Goal: Transaction & Acquisition: Purchase product/service

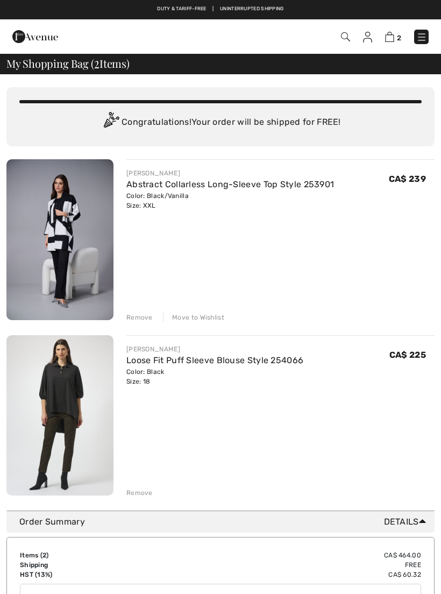
click at [422, 41] on img at bounding box center [421, 37] width 11 height 11
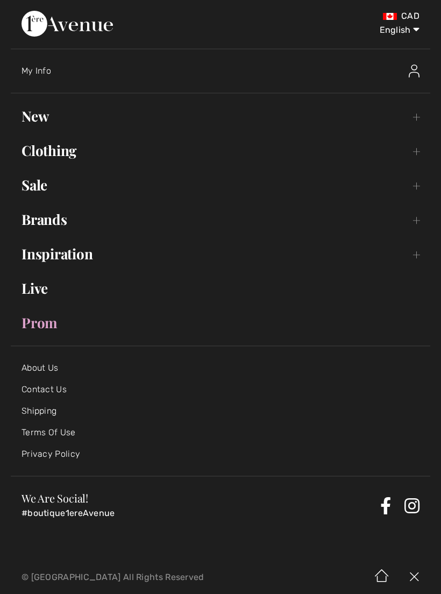
click at [50, 189] on link "Sale Toggle submenu" at bounding box center [221, 185] width 420 height 24
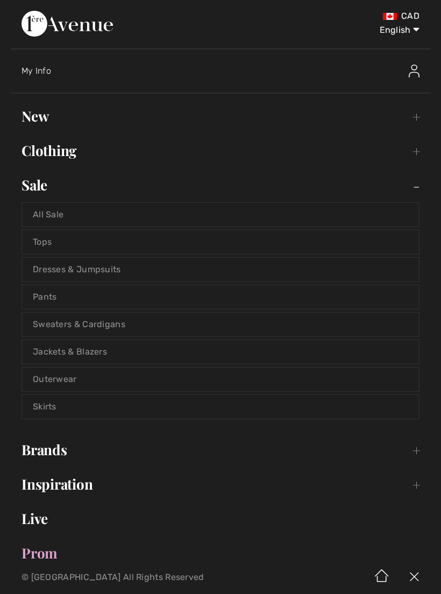
click at [274, 215] on link "All Sale" at bounding box center [220, 215] width 397 height 24
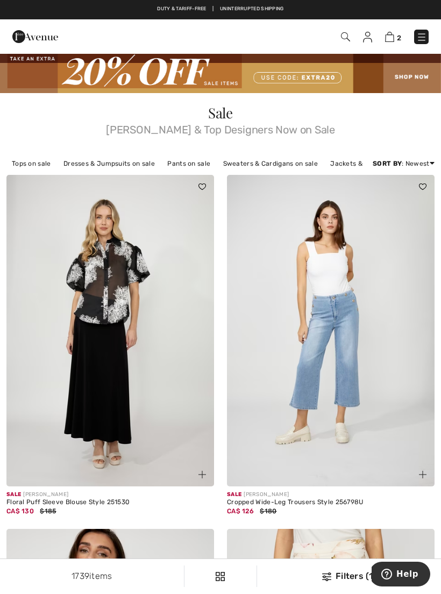
click at [350, 578] on div "Filters (1)" at bounding box center [349, 576] width 171 height 13
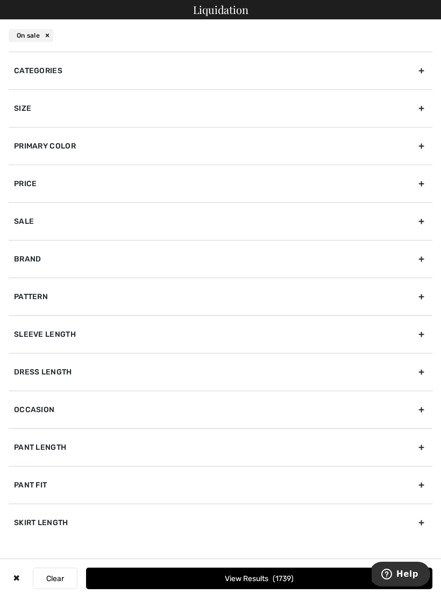
click at [192, 378] on div "Dress Length" at bounding box center [221, 372] width 424 height 38
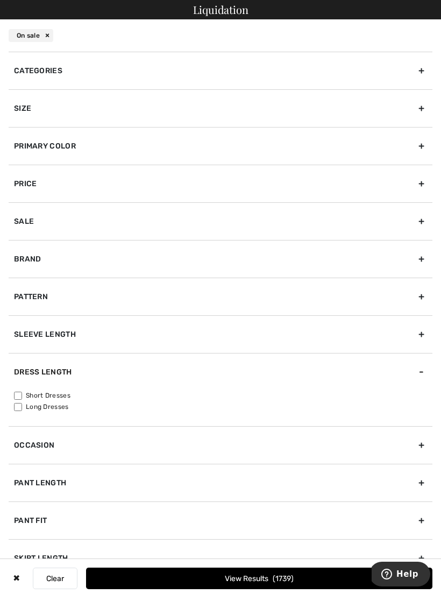
click at [58, 410] on label "Long Dresses" at bounding box center [223, 407] width 418 height 10
click at [22, 410] on input"] "Long Dresses" at bounding box center [18, 407] width 8 height 8
checkbox input"] "true"
click at [345, 117] on div "Size" at bounding box center [221, 108] width 424 height 38
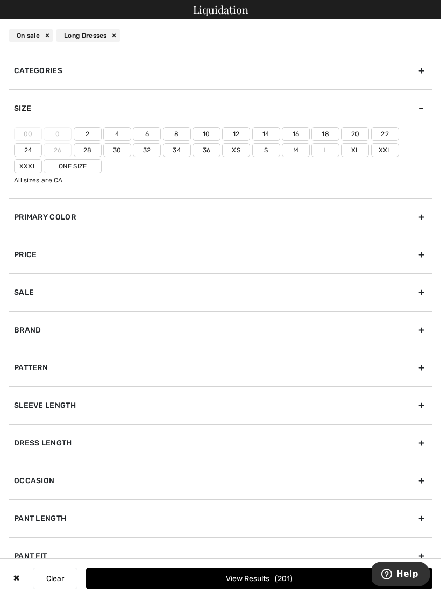
click at [324, 139] on label "18" at bounding box center [325, 134] width 28 height 14
click at [0, 0] on input"] "18" at bounding box center [0, 0] width 0 height 0
click at [371, 157] on label "Xxl" at bounding box center [385, 150] width 28 height 14
click at [0, 0] on input"] "Xxl" at bounding box center [0, 0] width 0 height 0
click at [55, 172] on label "One Size" at bounding box center [73, 166] width 58 height 14
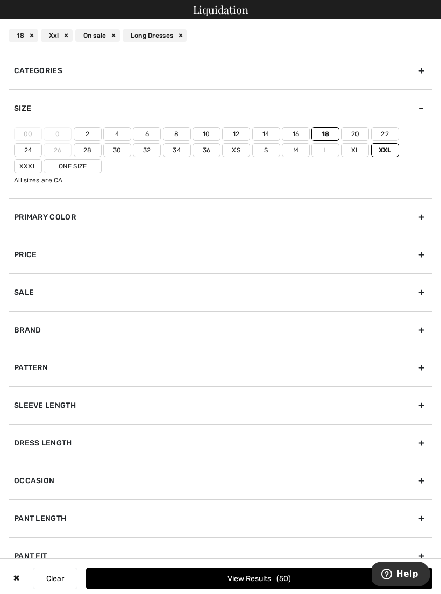
click at [0, 0] on input"] "One Size" at bounding box center [0, 0] width 0 height 0
click at [306, 584] on button "View Results 50" at bounding box center [259, 578] width 346 height 22
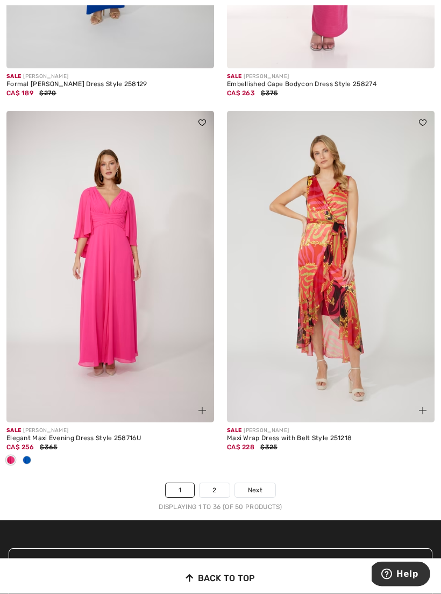
scroll to position [6399, 0]
click at [219, 484] on link "2" at bounding box center [215, 490] width 30 height 14
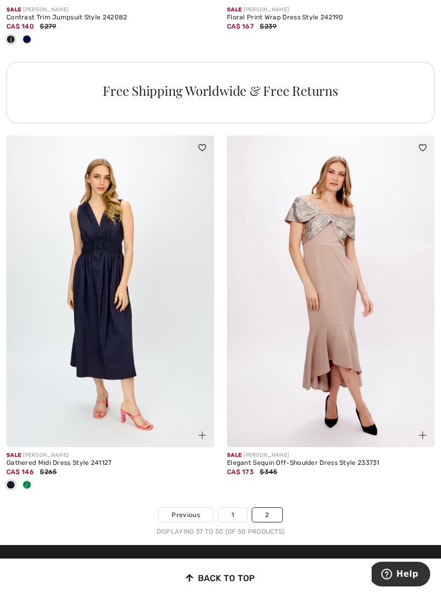
scroll to position [2310, 0]
